Goal: Task Accomplishment & Management: Manage account settings

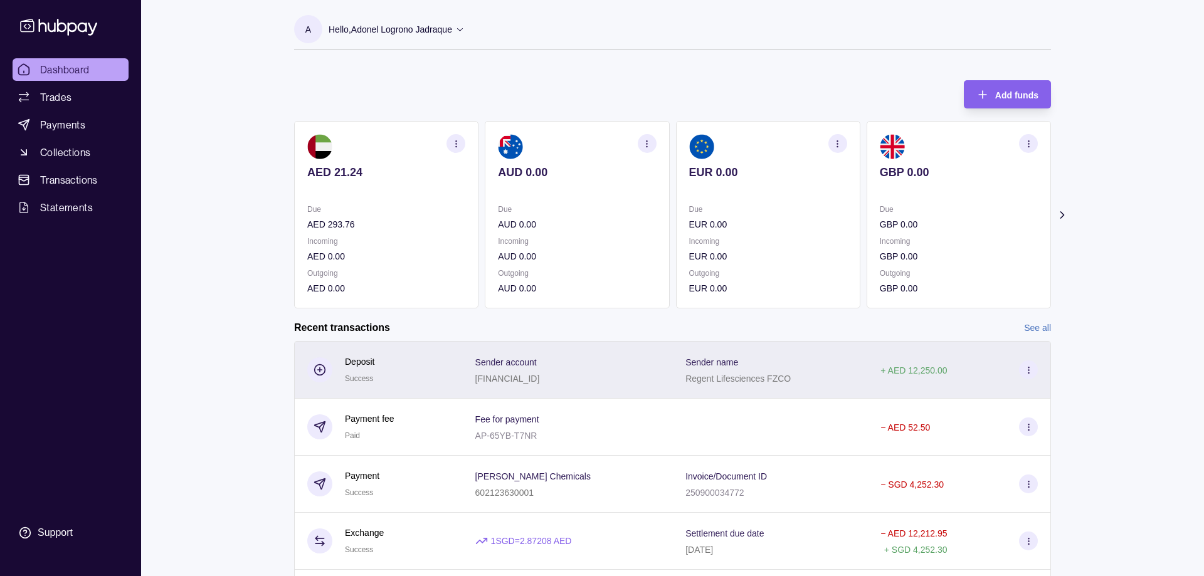
scroll to position [128, 0]
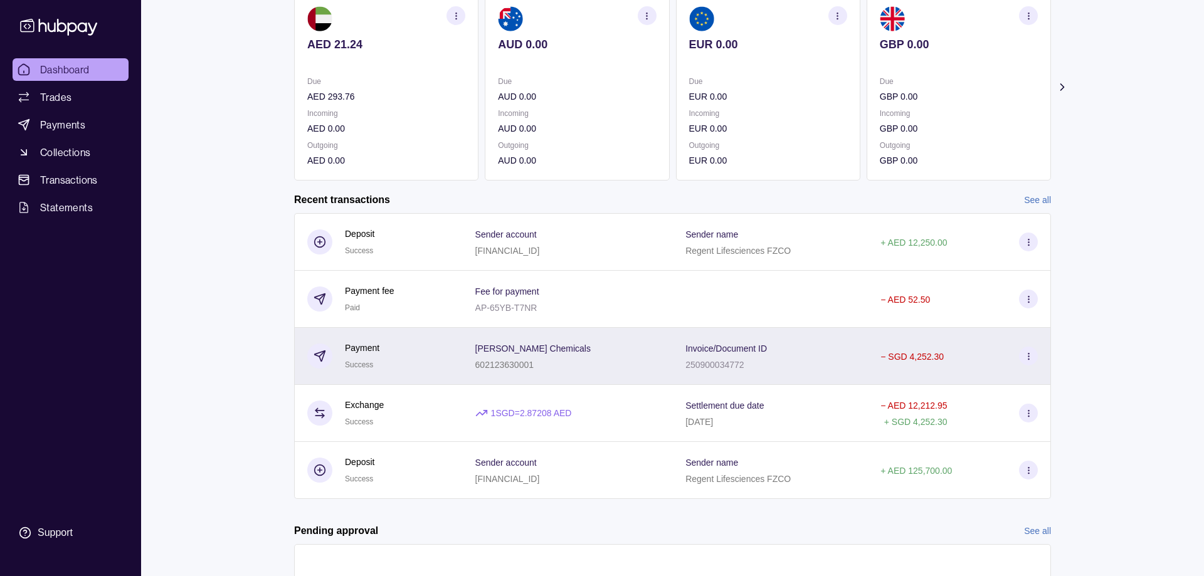
click at [517, 367] on p "602123630001" at bounding box center [504, 365] width 58 height 10
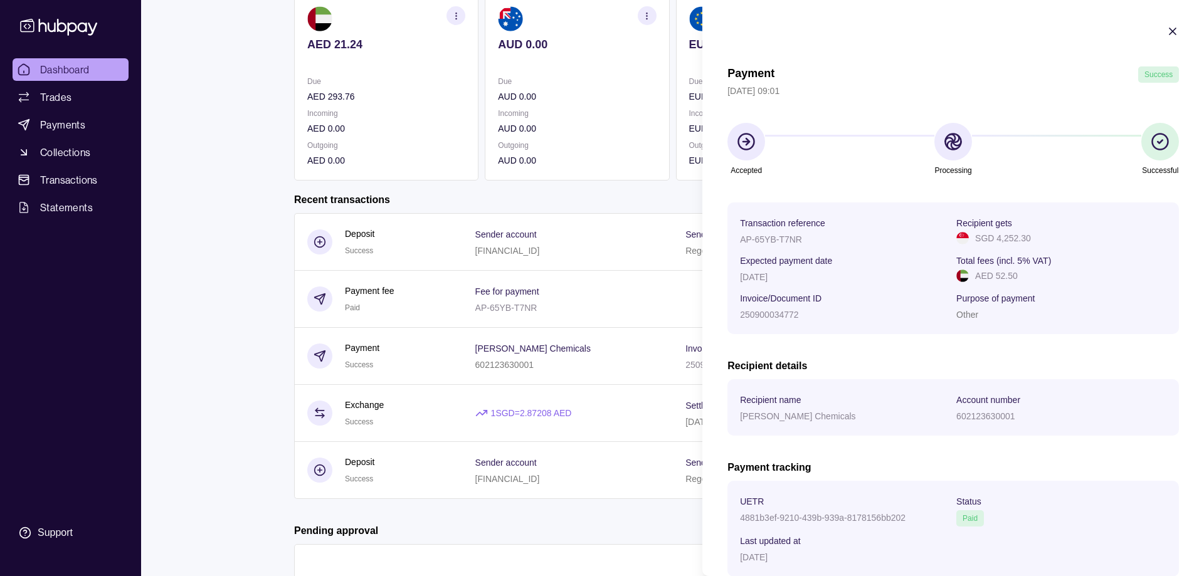
scroll to position [79, 0]
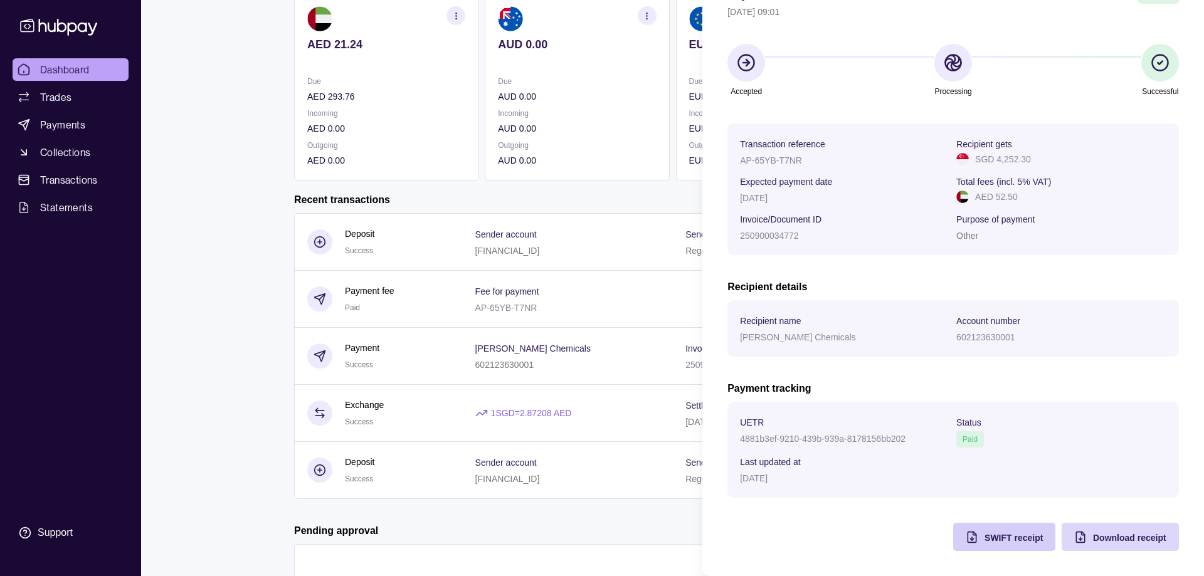
click at [979, 535] on div "SWIFT receipt" at bounding box center [995, 537] width 96 height 28
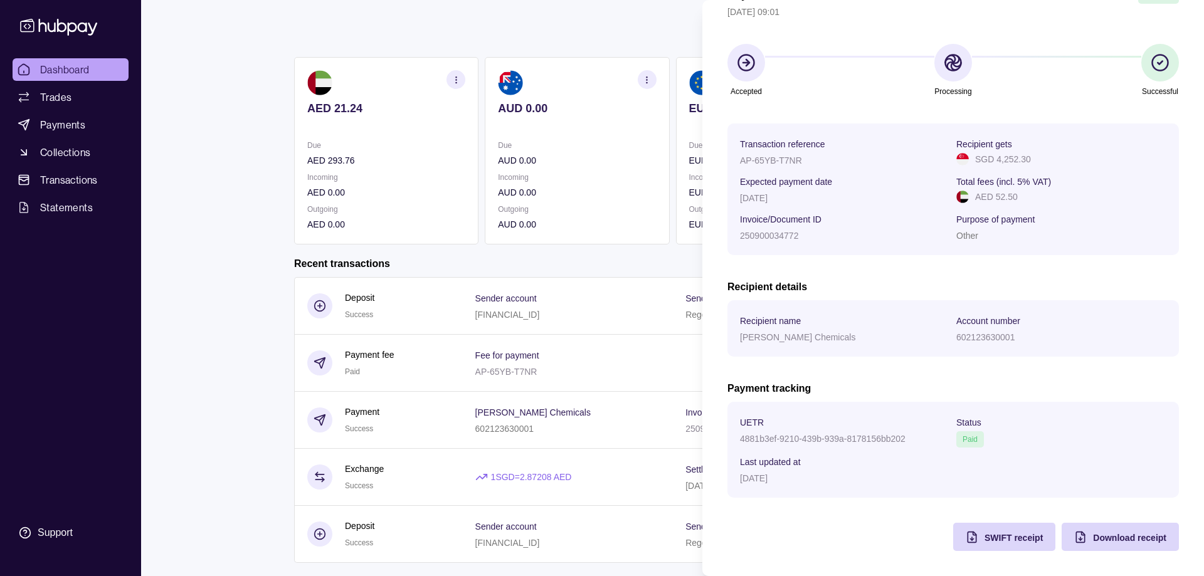
scroll to position [0, 0]
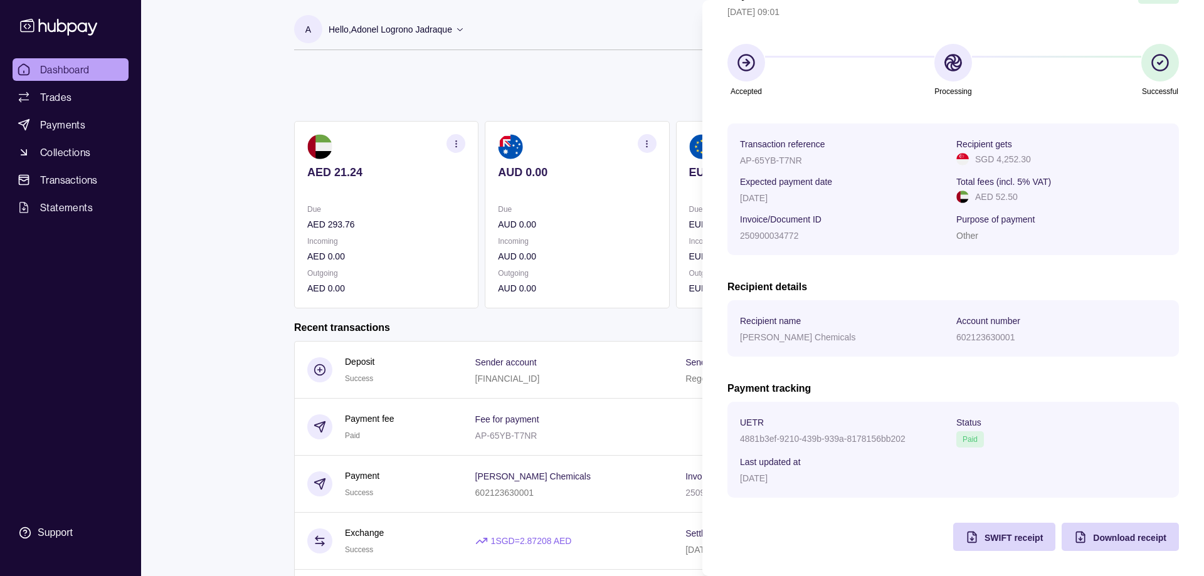
click at [466, 71] on html "Dashboard Trades Payments Collections Transactions Statements Support A Hello, …" at bounding box center [602, 401] width 1204 height 803
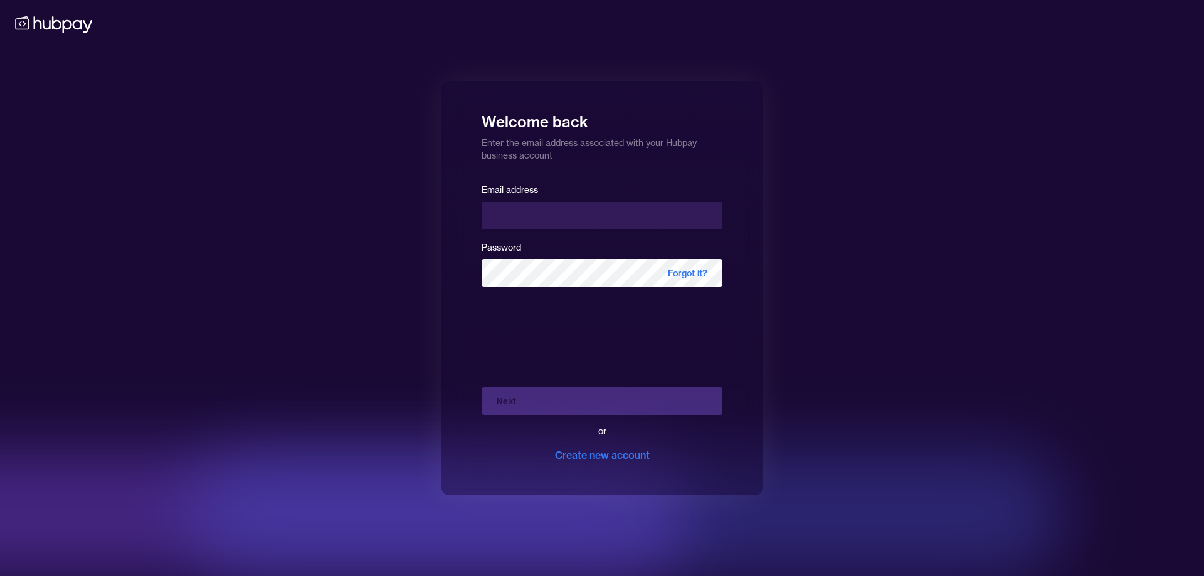
type input "**********"
